Goal: Find specific fact

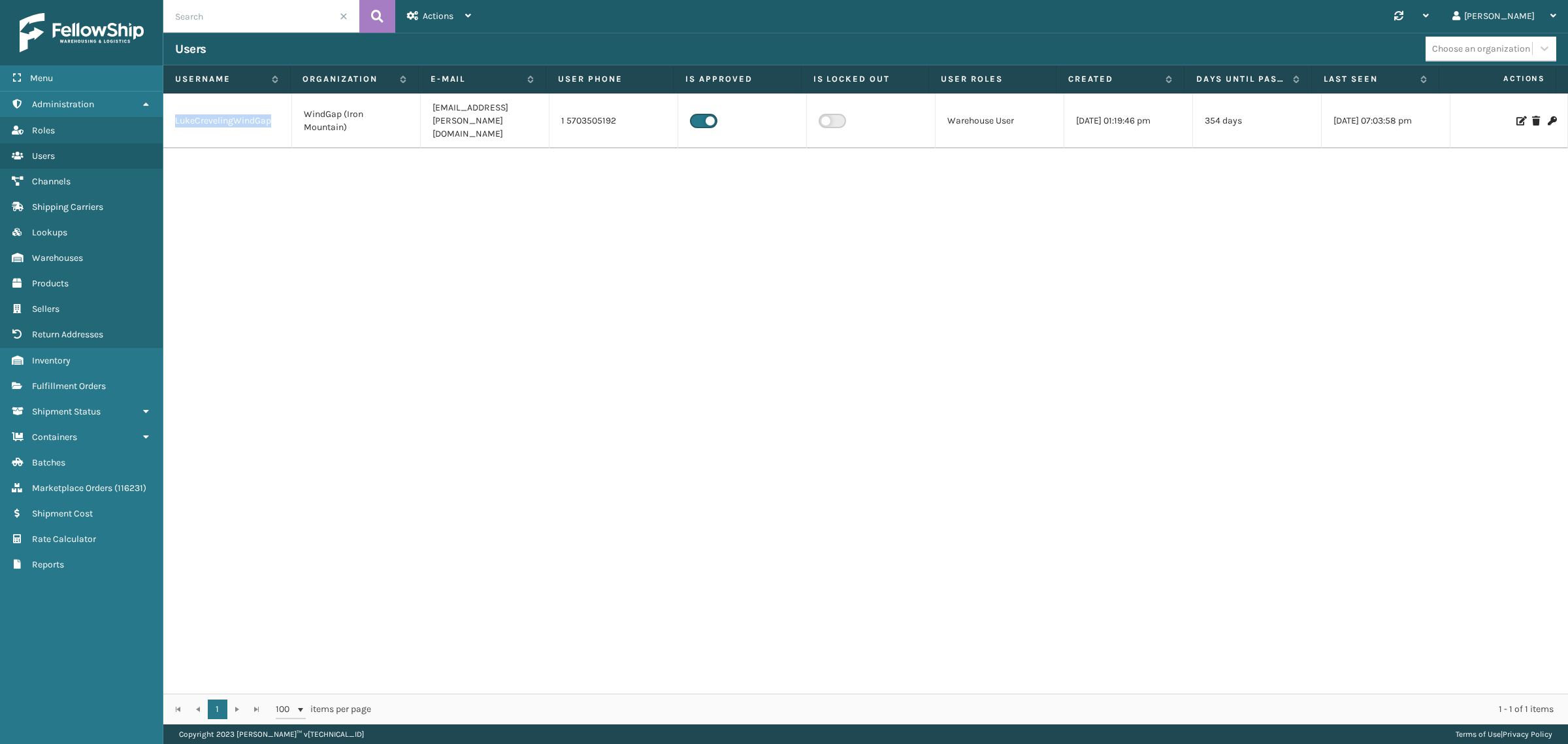
drag, startPoint x: 273, startPoint y: 115, endPoint x: 172, endPoint y: 118, distance: 101.0
click at [172, 118] on td "LukeCrevelingWindGap" at bounding box center [227, 121] width 129 height 55
copy td "LukeCrevelingWindGap"
click at [581, 117] on td "1 5703505192" at bounding box center [613, 121] width 129 height 55
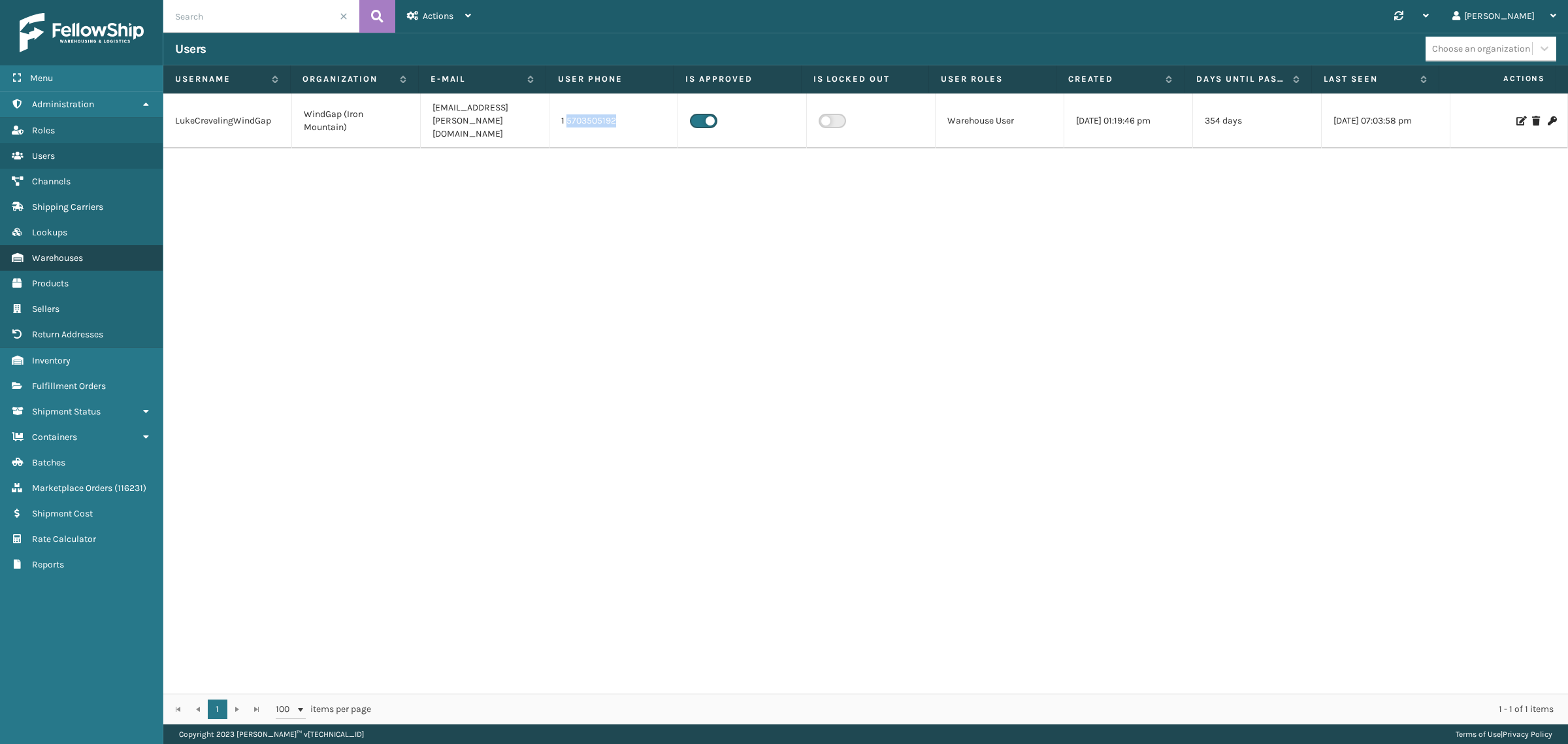
copy td "5703505192"
click at [717, 275] on div "LukeCrevelingWindGap WindGap (Iron Mountain) luke.creveling@ironmountain.com 1 …" at bounding box center [865, 393] width 1404 height 600
drag, startPoint x: 275, startPoint y: 114, endPoint x: 175, endPoint y: 119, distance: 100.1
click at [175, 119] on td "LukeCrevelingWindGap" at bounding box center [227, 121] width 129 height 55
copy td "LukeCrevelingWindGap"
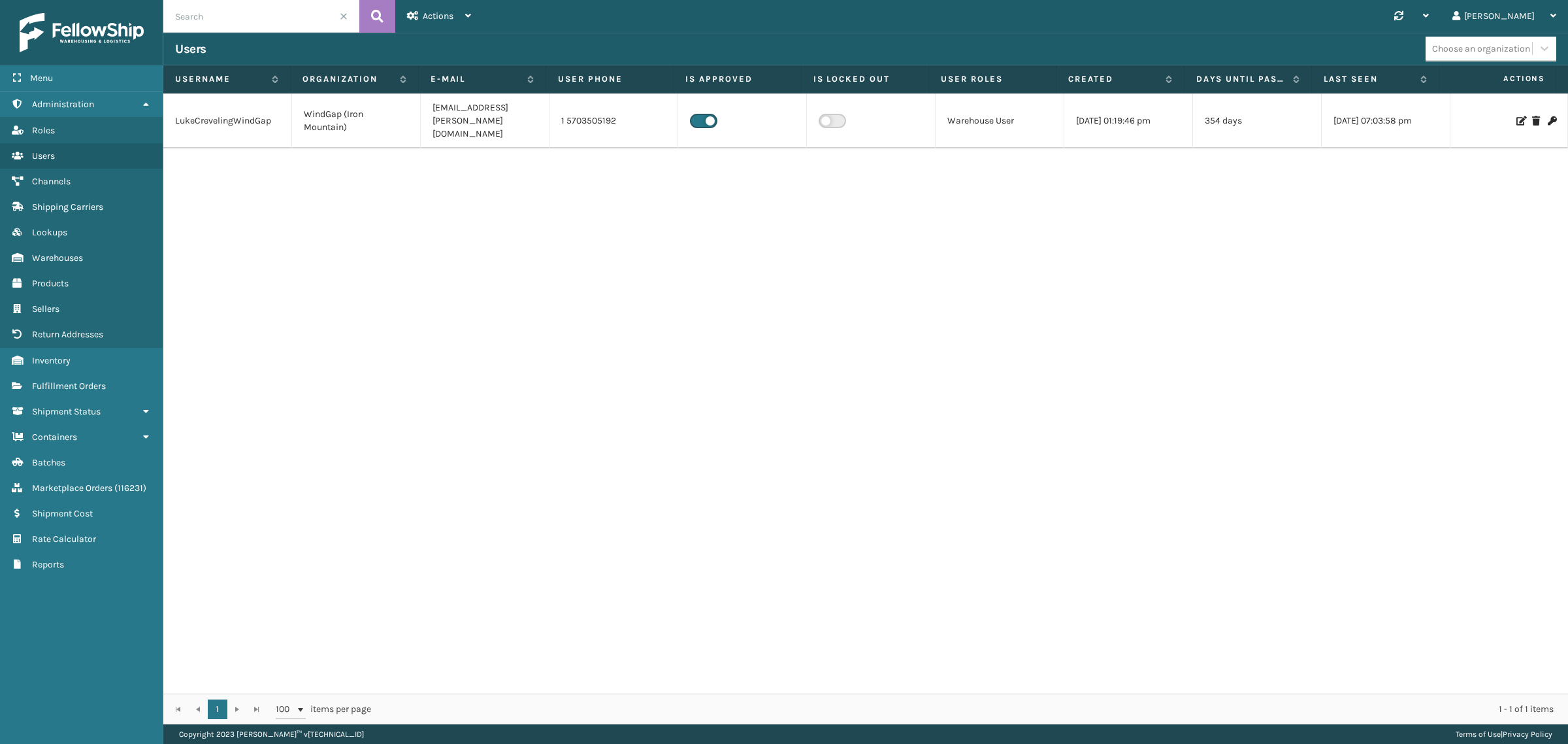
click at [322, 227] on div "LukeCrevelingWindGap WindGap (Iron Mountain) luke.creveling@ironmountain.com 1 …" at bounding box center [865, 393] width 1404 height 600
click at [344, 12] on span at bounding box center [343, 16] width 8 height 8
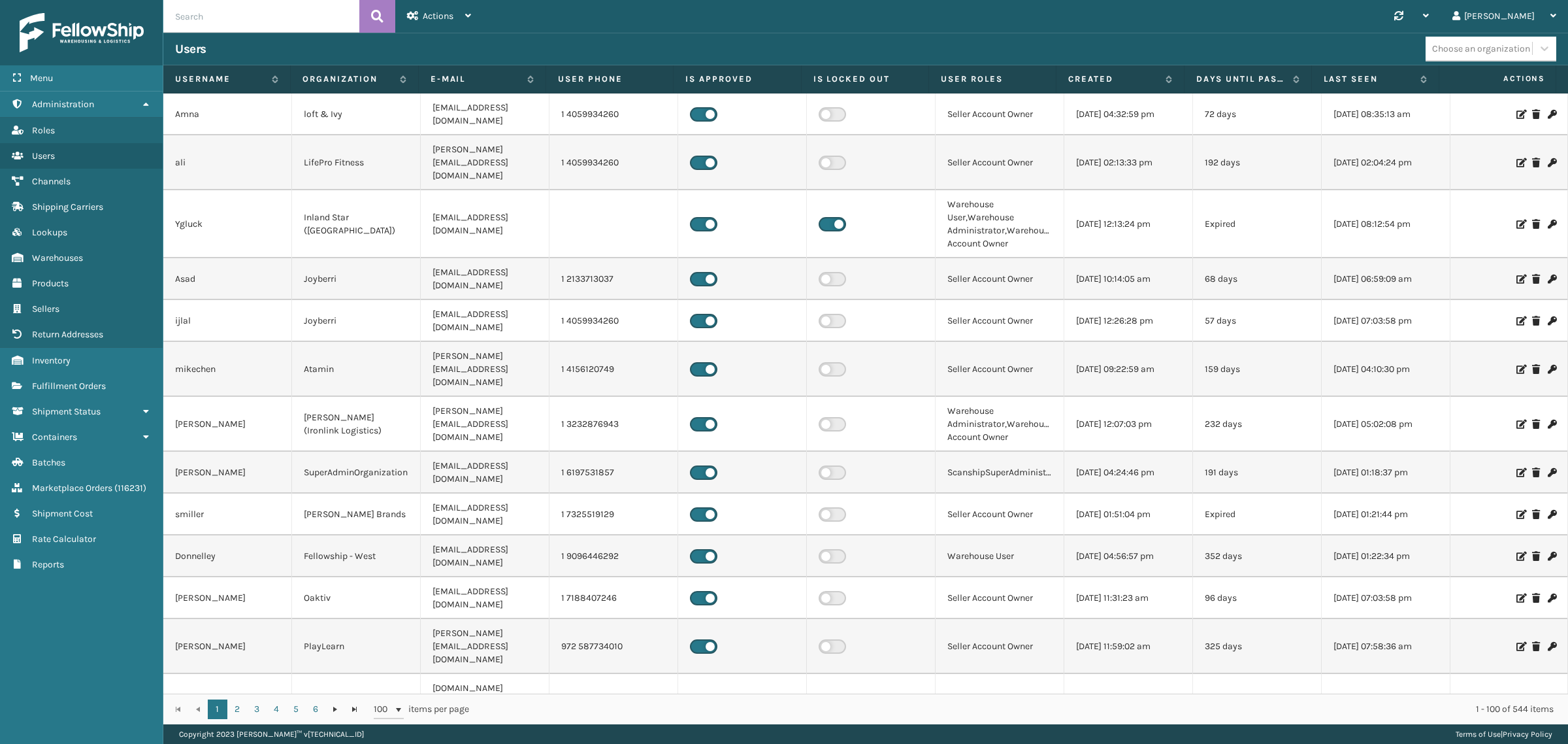
click at [621, 31] on div "Synchronise all channels Gil Log Out" at bounding box center [1025, 16] width 1085 height 33
